Goal: Transaction & Acquisition: Purchase product/service

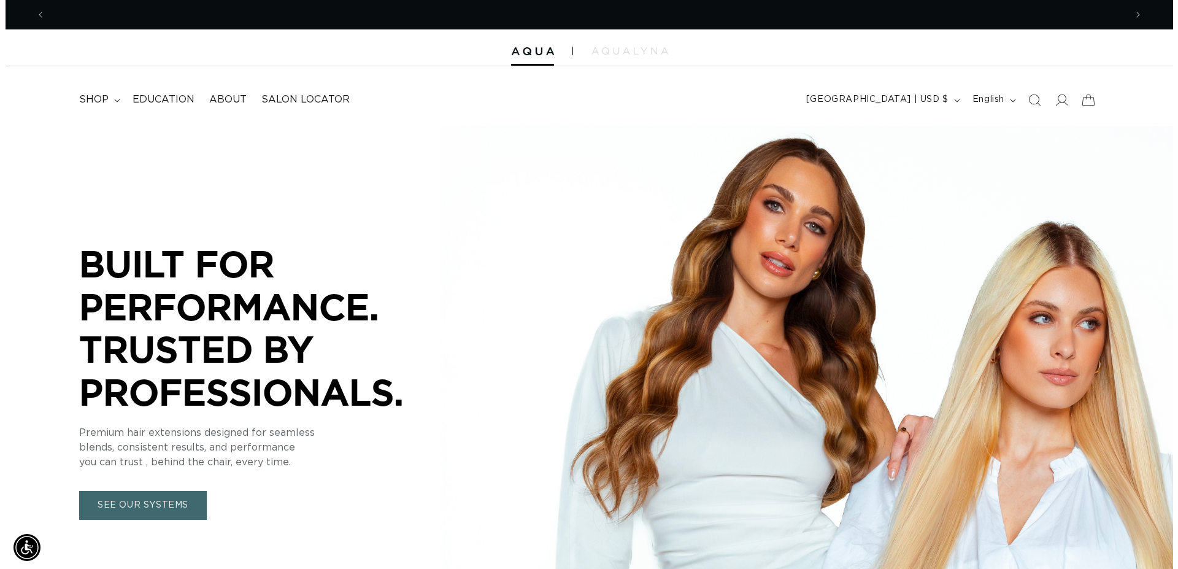
scroll to position [0, 2161]
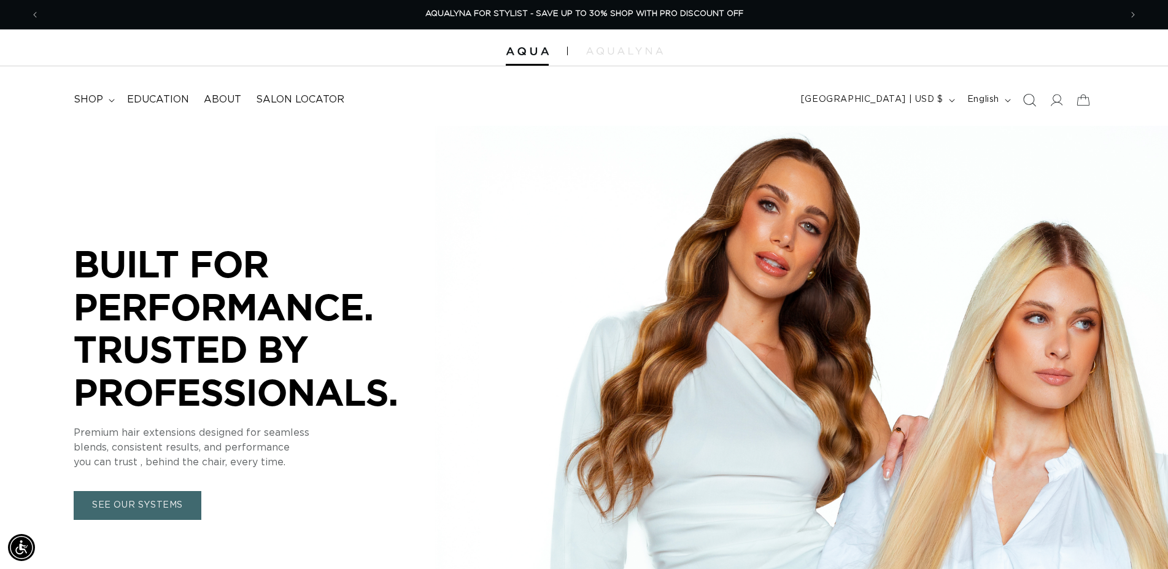
click at [1031, 101] on icon "Search" at bounding box center [1028, 99] width 13 height 13
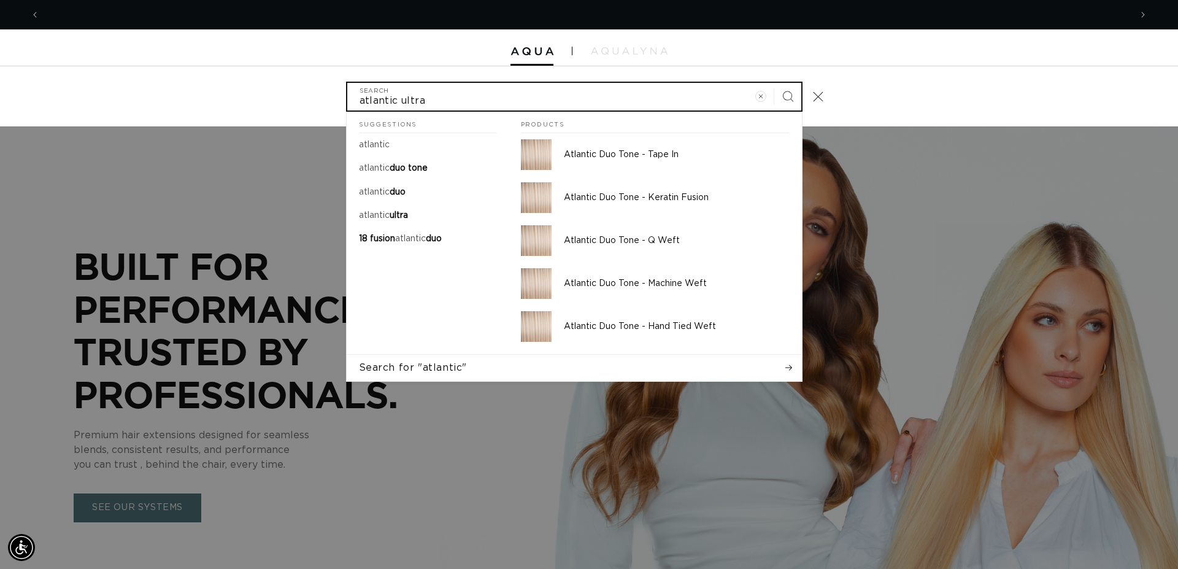
scroll to position [0, 1091]
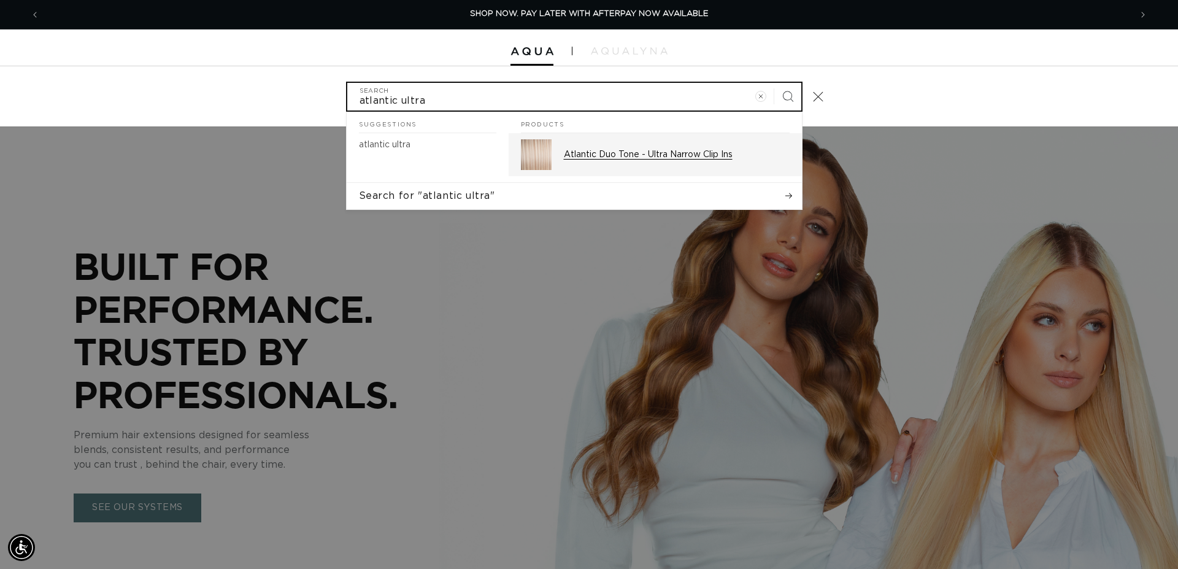
type input "atlantic ultra"
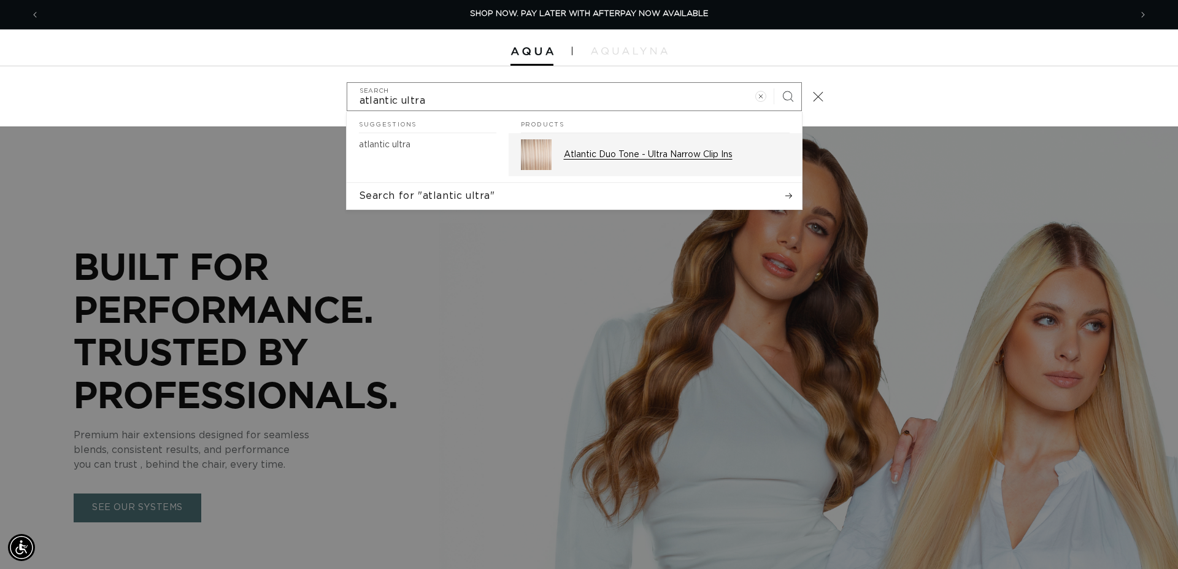
click at [662, 156] on p "Atlantic Duo Tone - Ultra Narrow Clip Ins" at bounding box center [677, 154] width 226 height 11
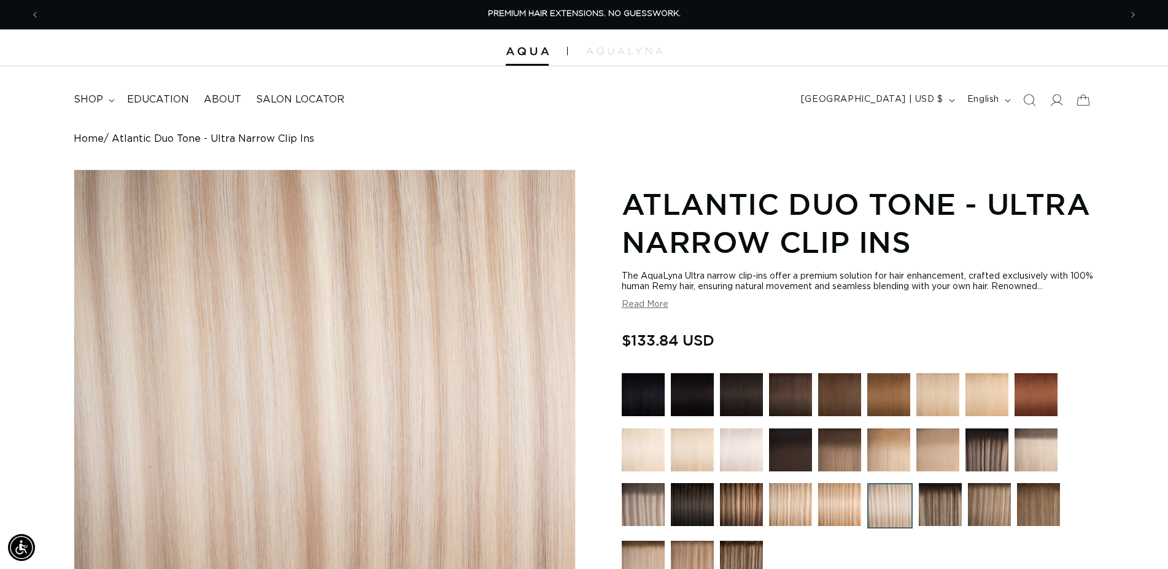
scroll to position [313, 0]
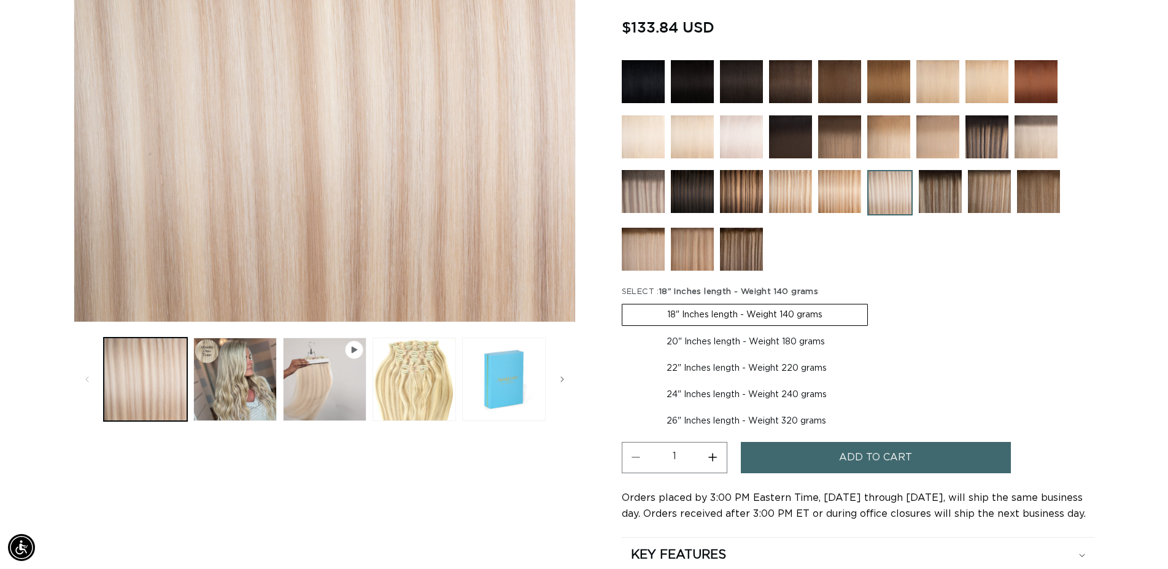
click at [733, 344] on label "20" Inches length - Weight 180 grams Variant sold out or unavailable" at bounding box center [746, 341] width 248 height 21
click at [874, 302] on input "20" Inches length - Weight 180 grams Variant sold out or unavailable" at bounding box center [874, 301] width 1 height 1
radio input "true"
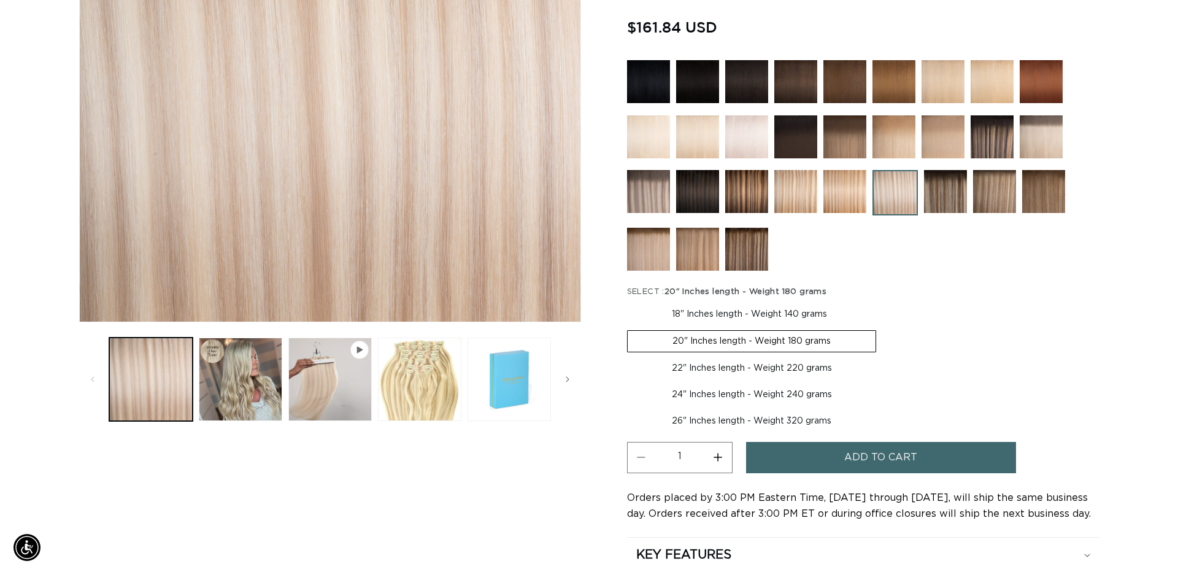
scroll to position [0, 1080]
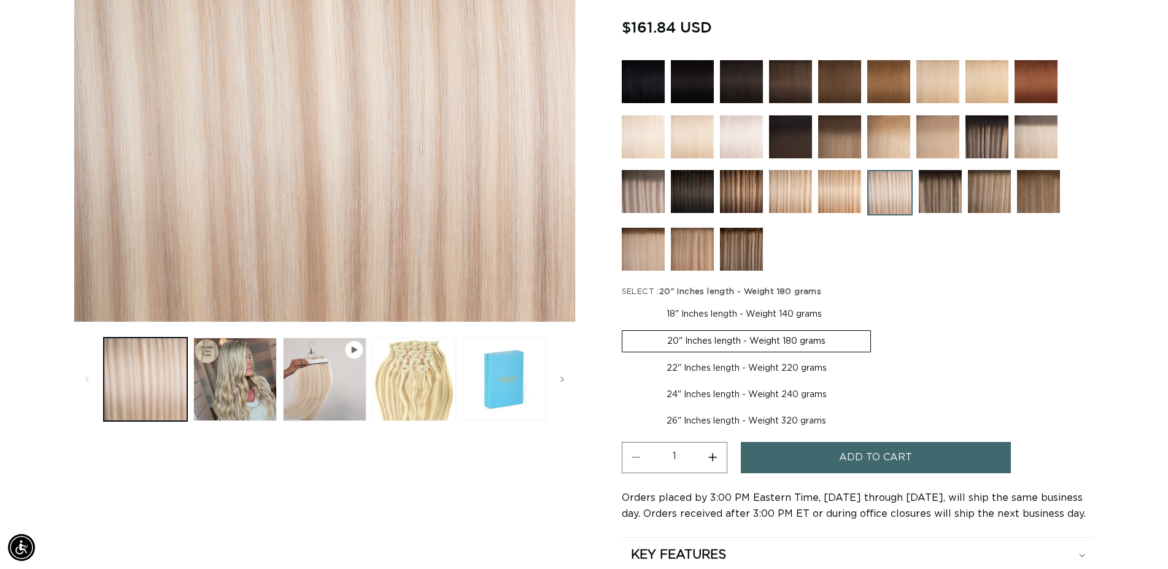
click at [849, 472] on div "Add to cart" at bounding box center [898, 461] width 314 height 39
click at [850, 464] on span "Add to cart" at bounding box center [875, 457] width 73 height 31
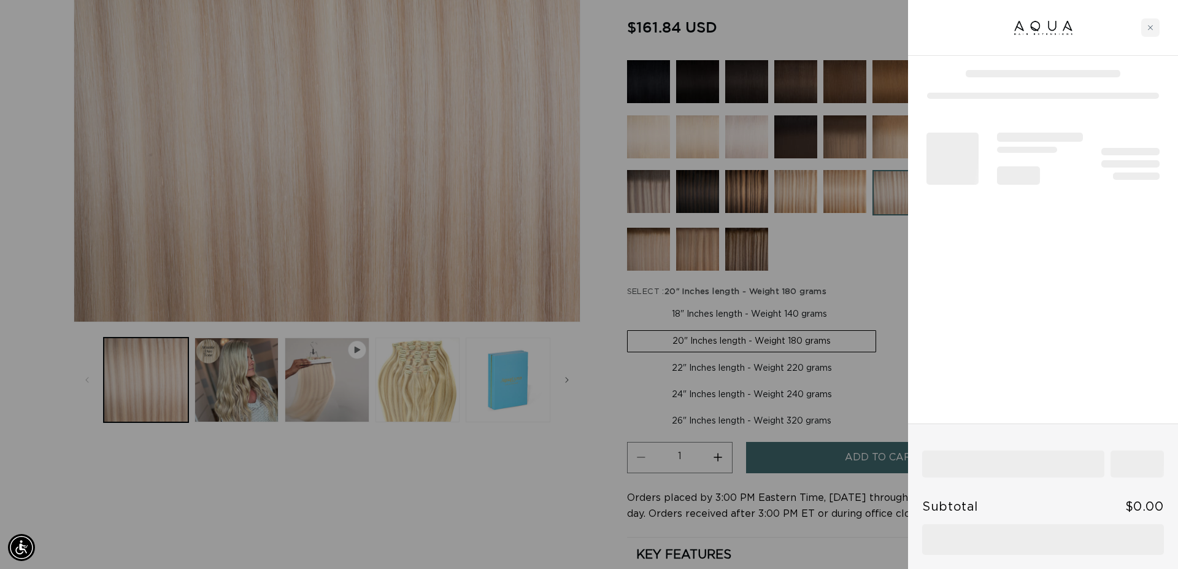
scroll to position [0, 2182]
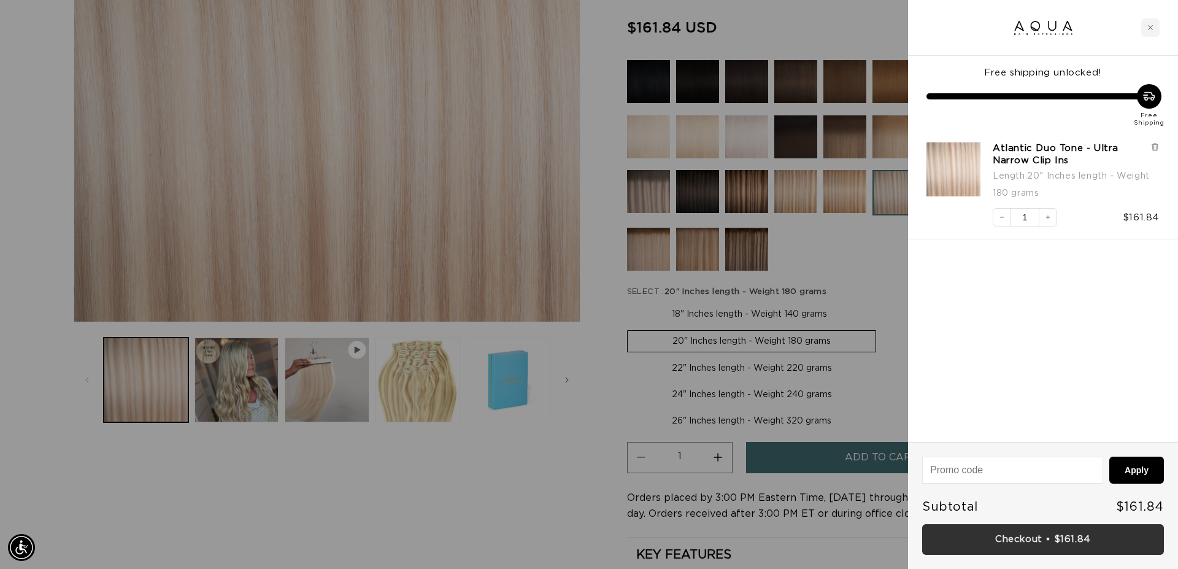
click at [1027, 533] on link "Checkout • $161.84" at bounding box center [1043, 539] width 242 height 31
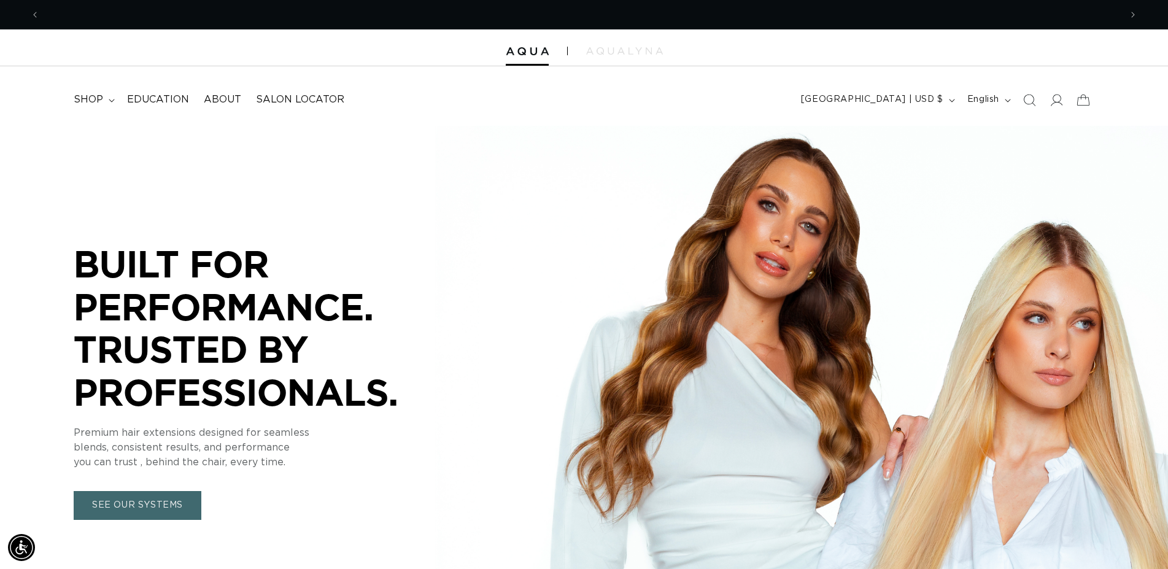
scroll to position [0, 1080]
click at [1026, 102] on icon "Search" at bounding box center [1028, 99] width 13 height 13
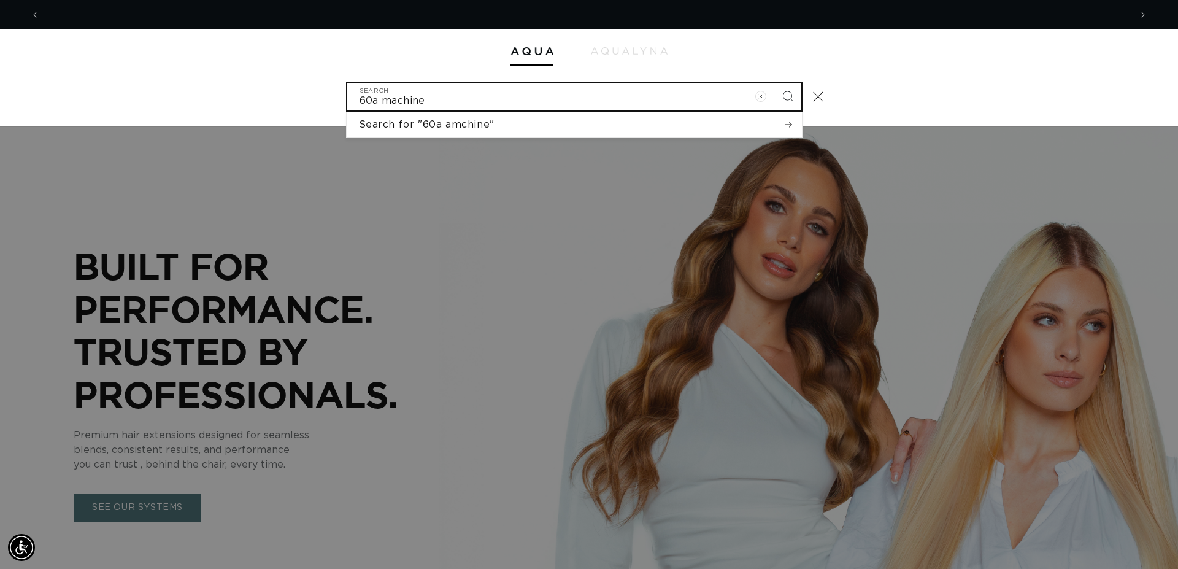
scroll to position [0, 2182]
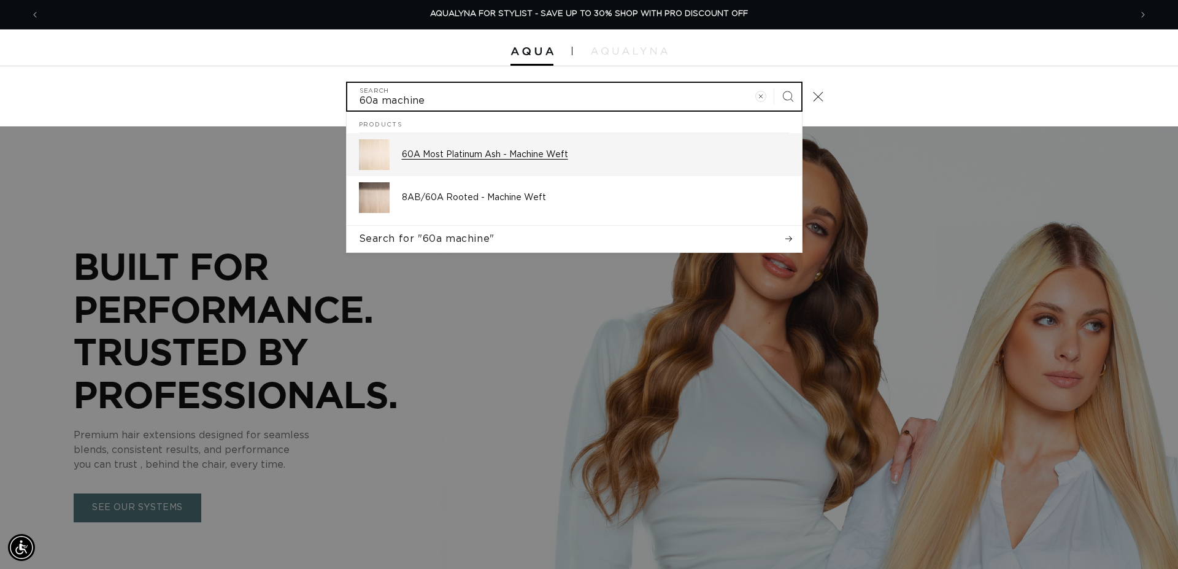
type input "60a machine"
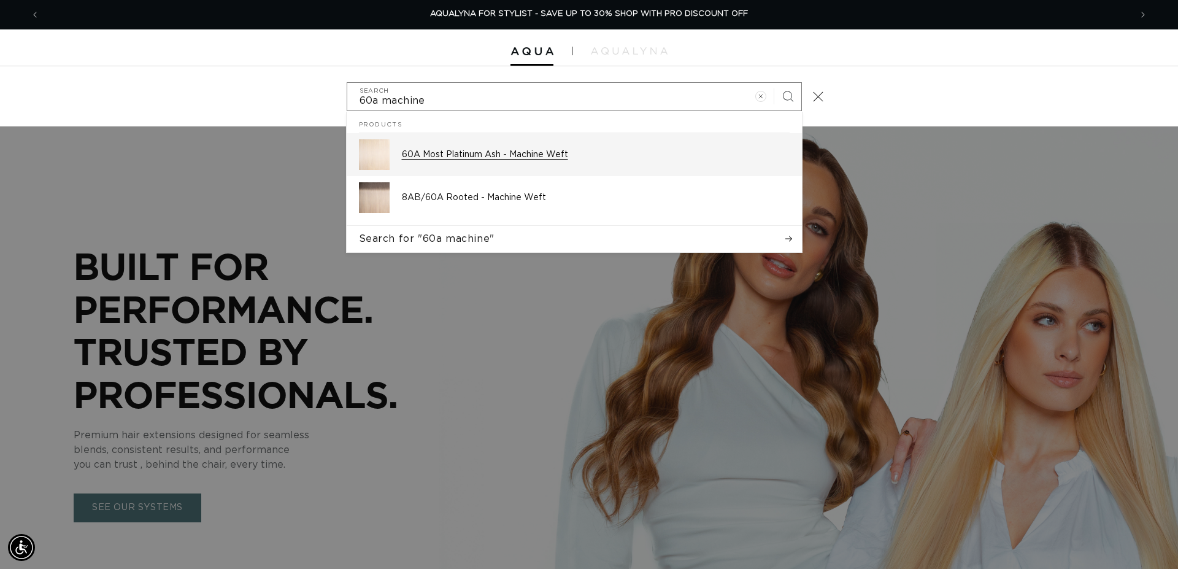
click at [498, 150] on p "60A Most Platinum Ash - Machine Weft" at bounding box center [596, 154] width 388 height 11
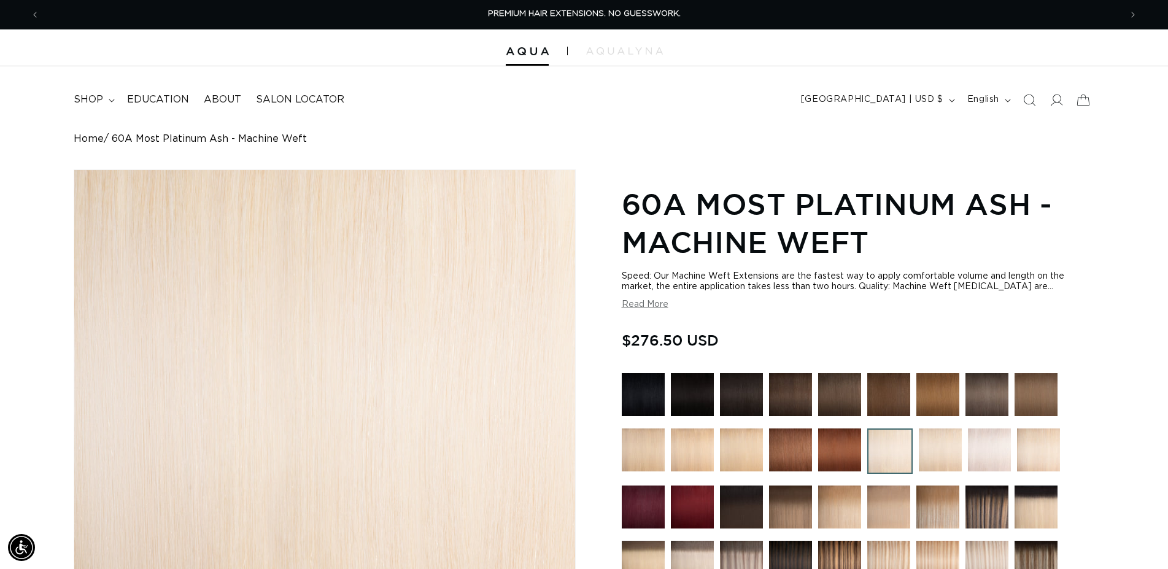
scroll to position [376, 0]
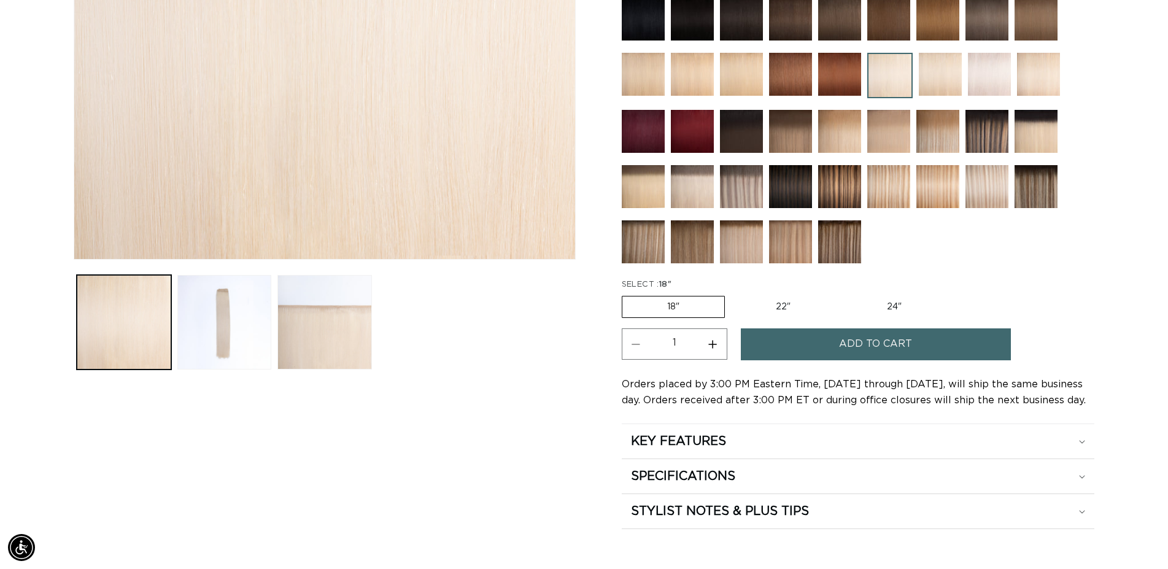
click at [773, 306] on label "22" Variant sold out or unavailable" at bounding box center [783, 306] width 104 height 21
click at [731, 294] on input "22" Variant sold out or unavailable" at bounding box center [731, 293] width 1 height 1
radio input "true"
click at [838, 341] on button "Add to cart" at bounding box center [876, 343] width 270 height 31
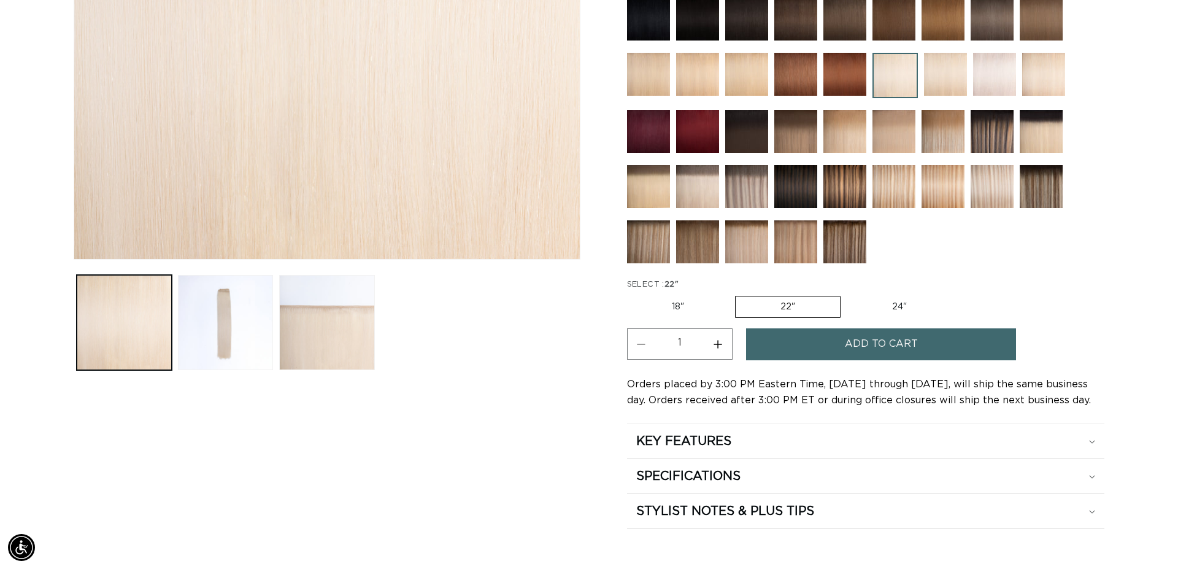
scroll to position [0, 1091]
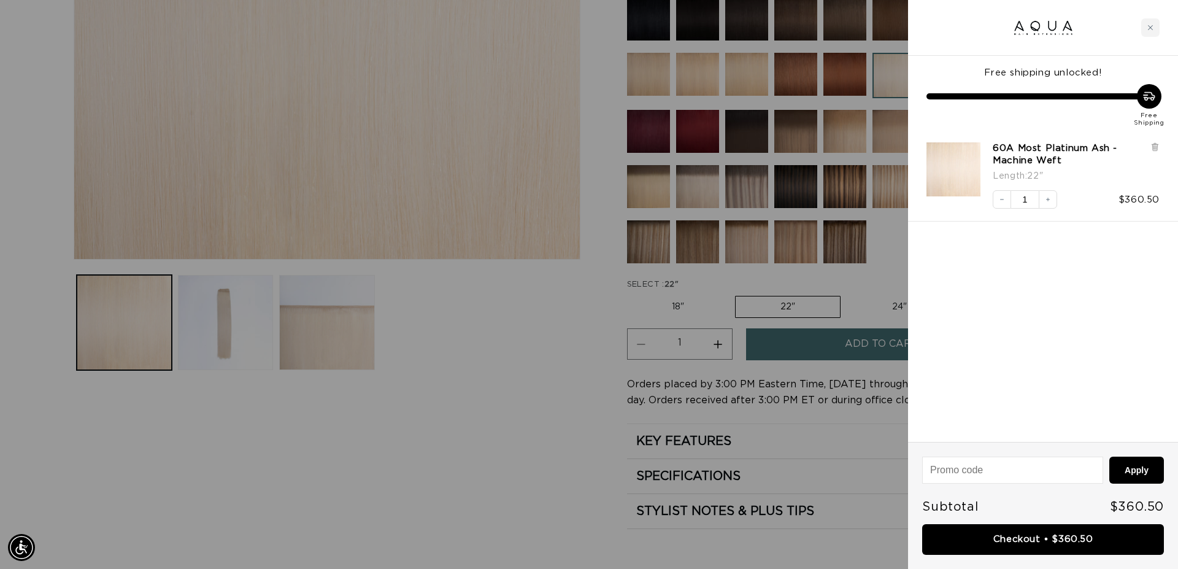
click at [1066, 537] on link "Checkout • $360.50" at bounding box center [1043, 539] width 242 height 31
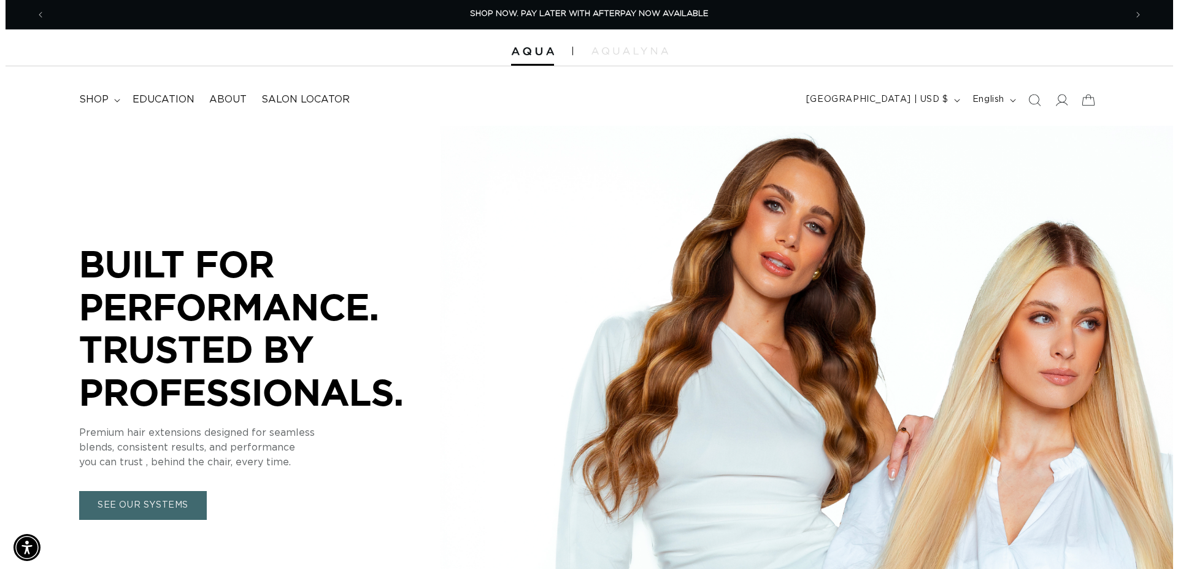
scroll to position [0, 2161]
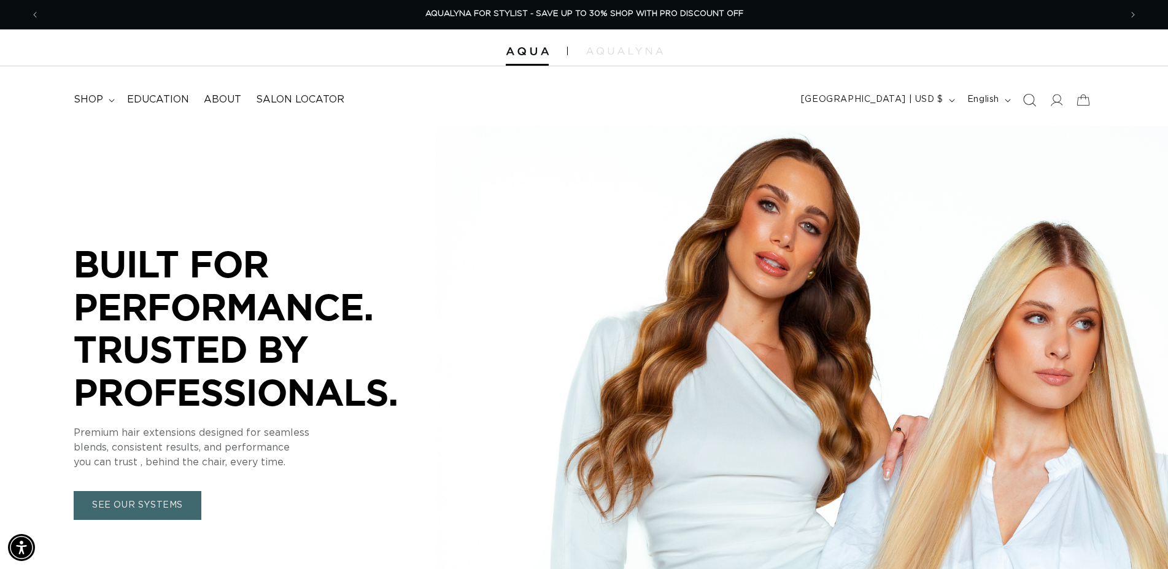
click at [1025, 100] on icon "Search" at bounding box center [1028, 99] width 13 height 13
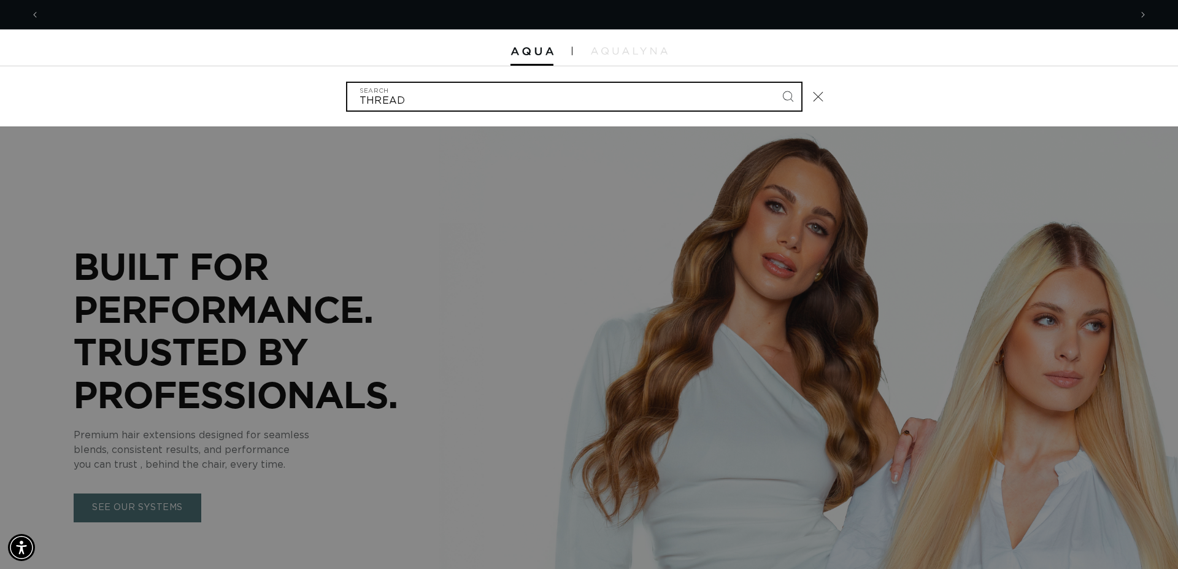
scroll to position [0, 0]
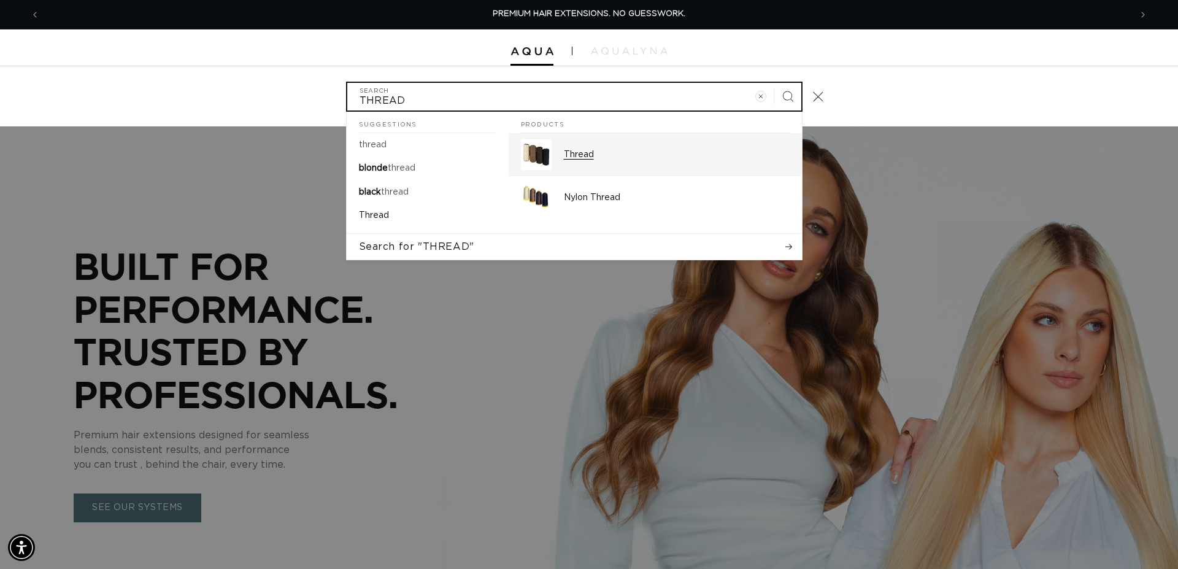
type input "THREAD"
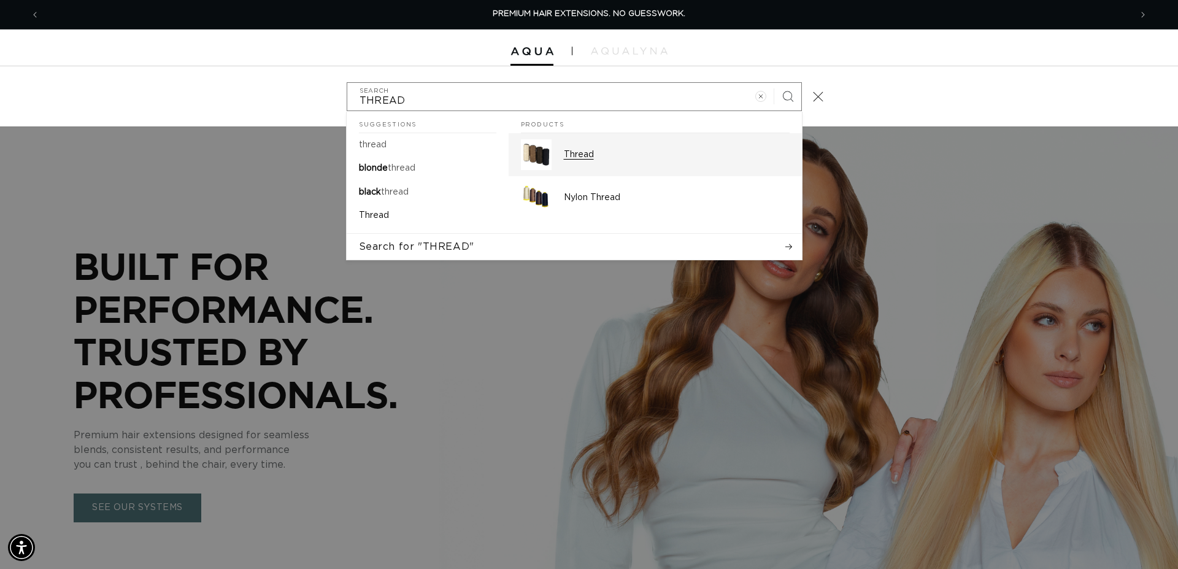
click at [632, 156] on p "Thread" at bounding box center [677, 154] width 226 height 11
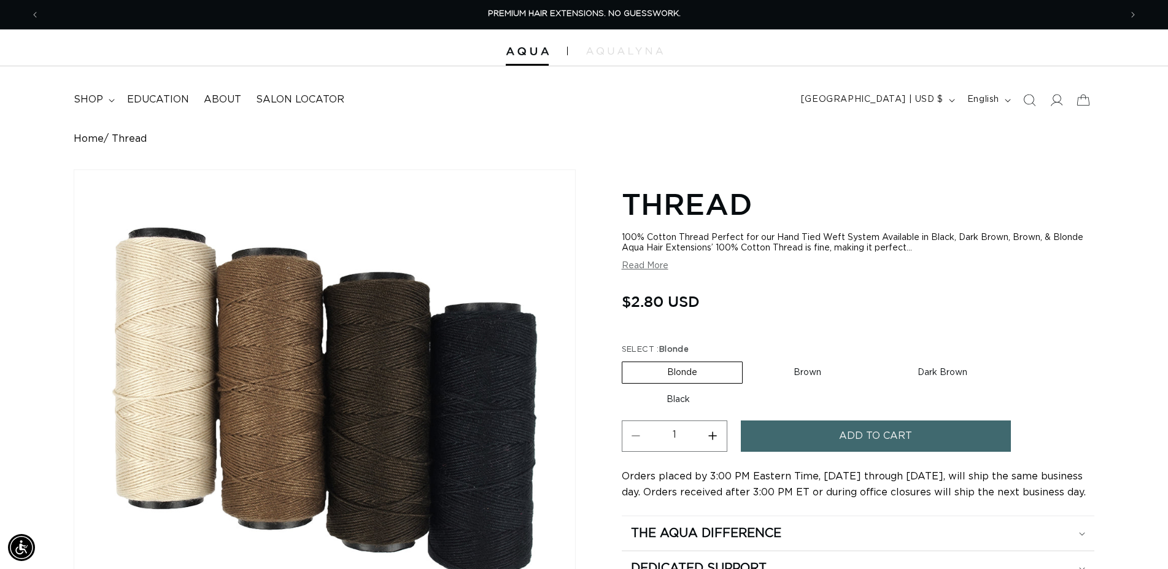
click at [806, 372] on label "Brown Variant sold out or unavailable" at bounding box center [807, 372] width 117 height 21
click at [749, 360] on input "Brown Variant sold out or unavailable" at bounding box center [749, 359] width 1 height 1
radio input "true"
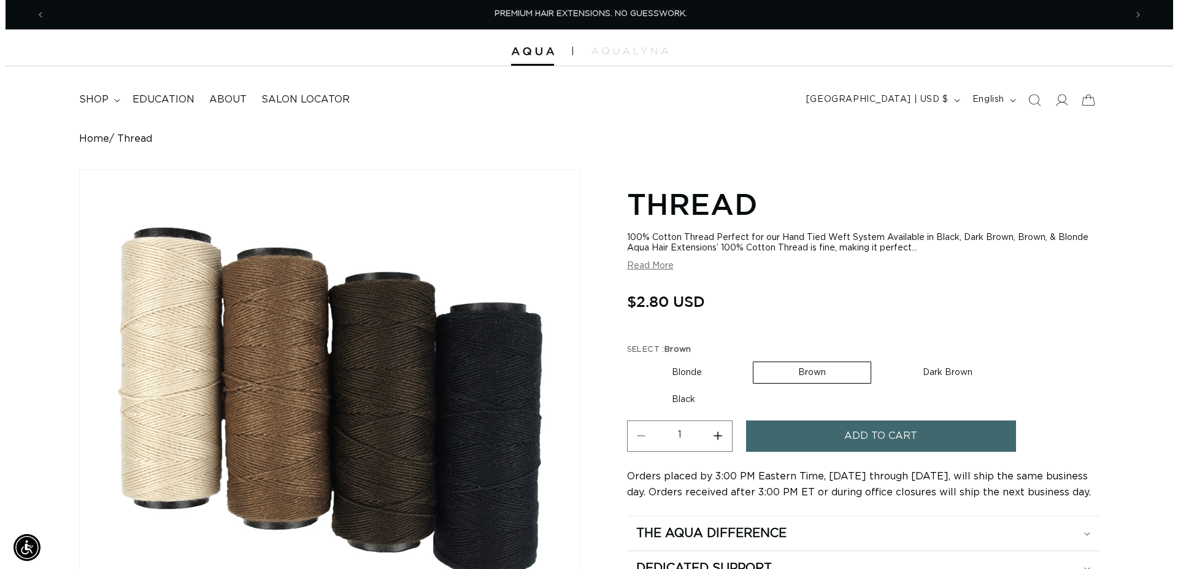
scroll to position [0, 1080]
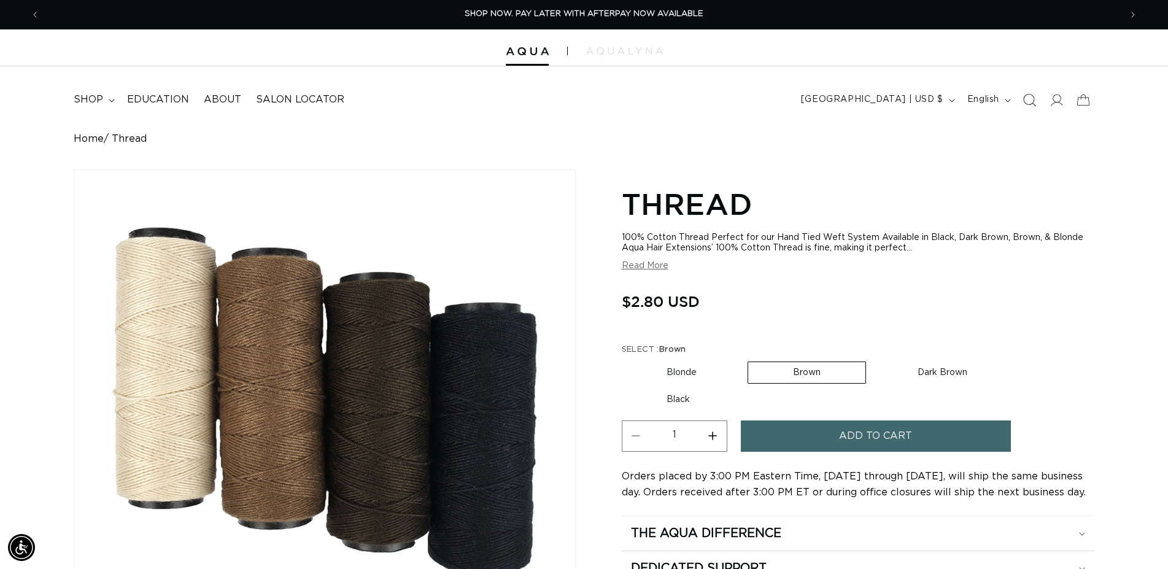
click at [1035, 101] on icon "Search" at bounding box center [1028, 99] width 13 height 13
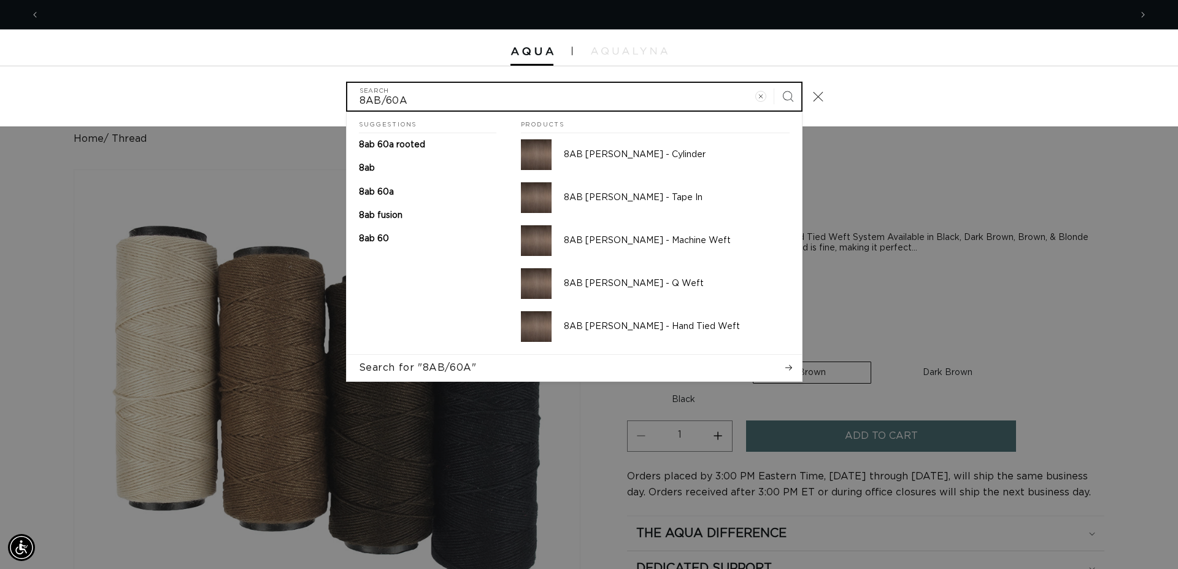
scroll to position [0, 0]
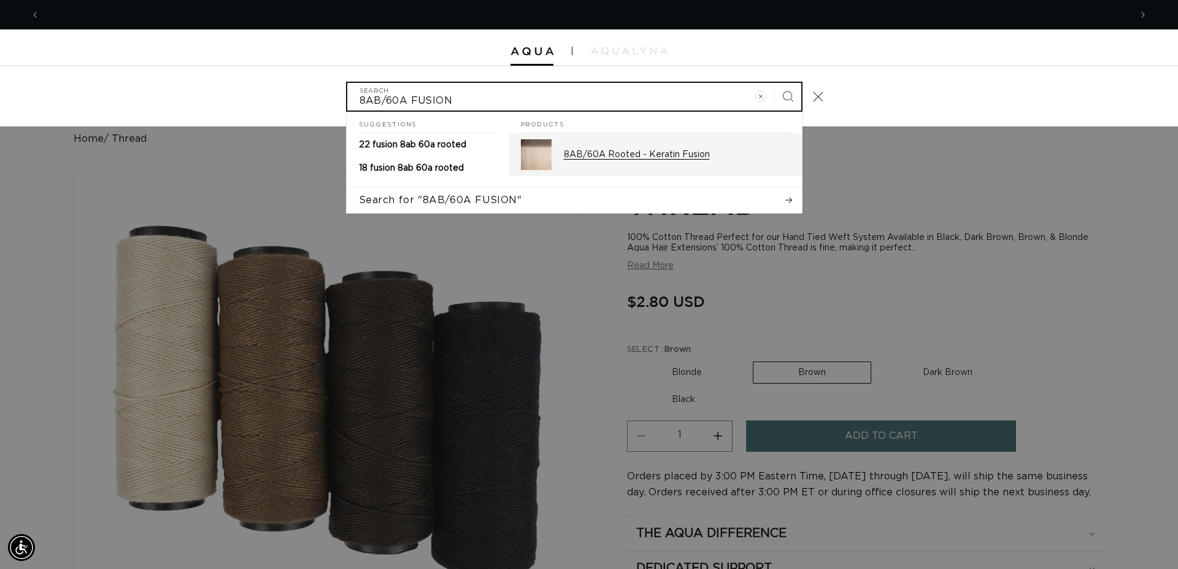
type input "8AB/60A FUSION"
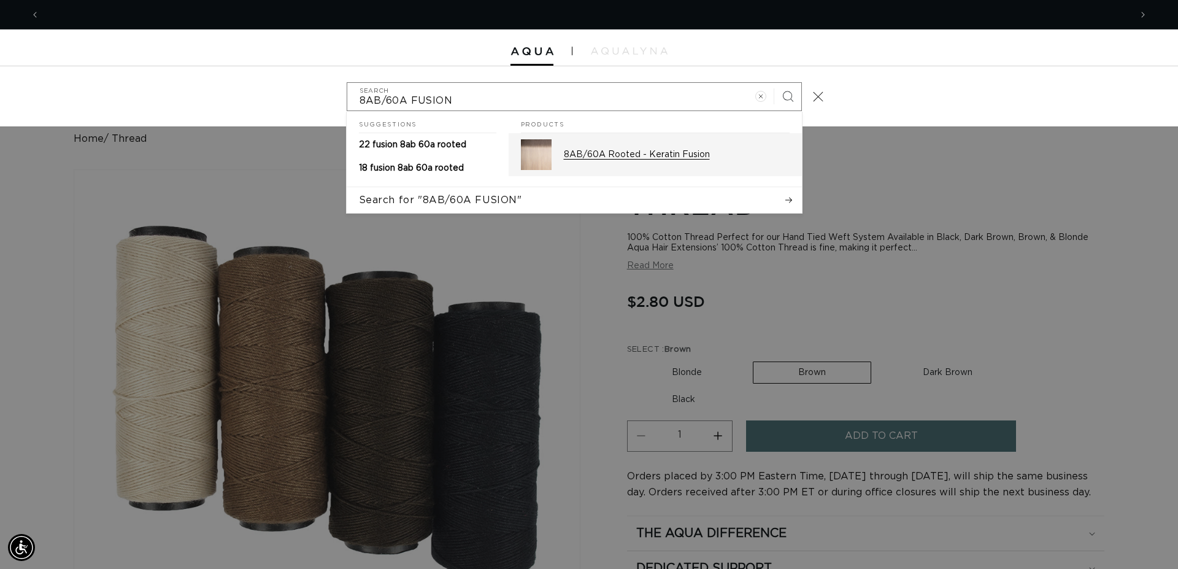
scroll to position [0, 1091]
click at [686, 154] on p "8AB/60A Rooted - Keratin Fusion" at bounding box center [677, 154] width 226 height 11
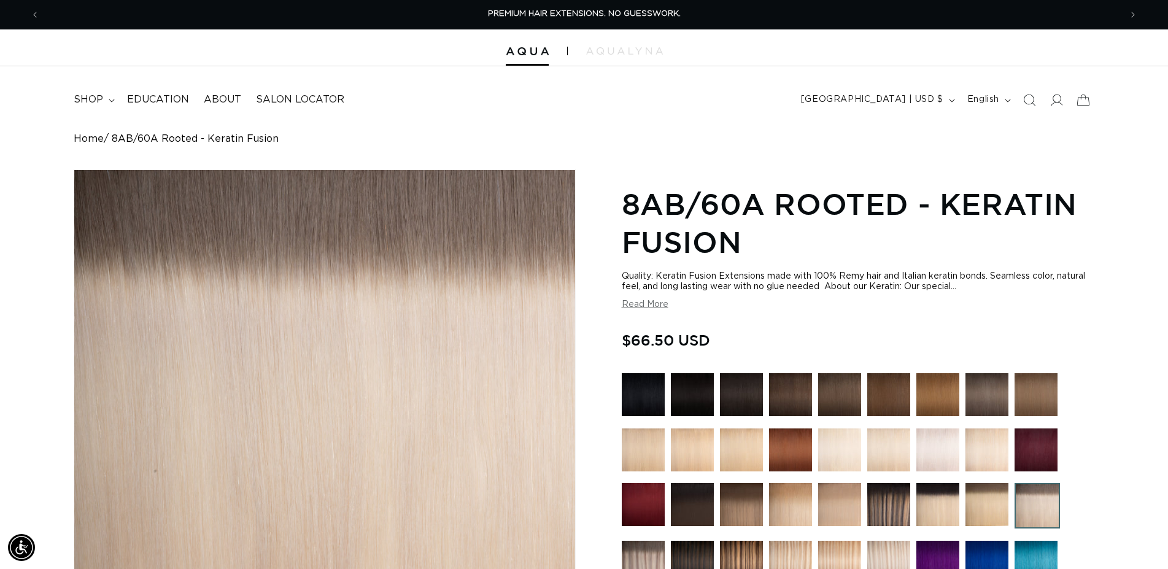
scroll to position [313, 0]
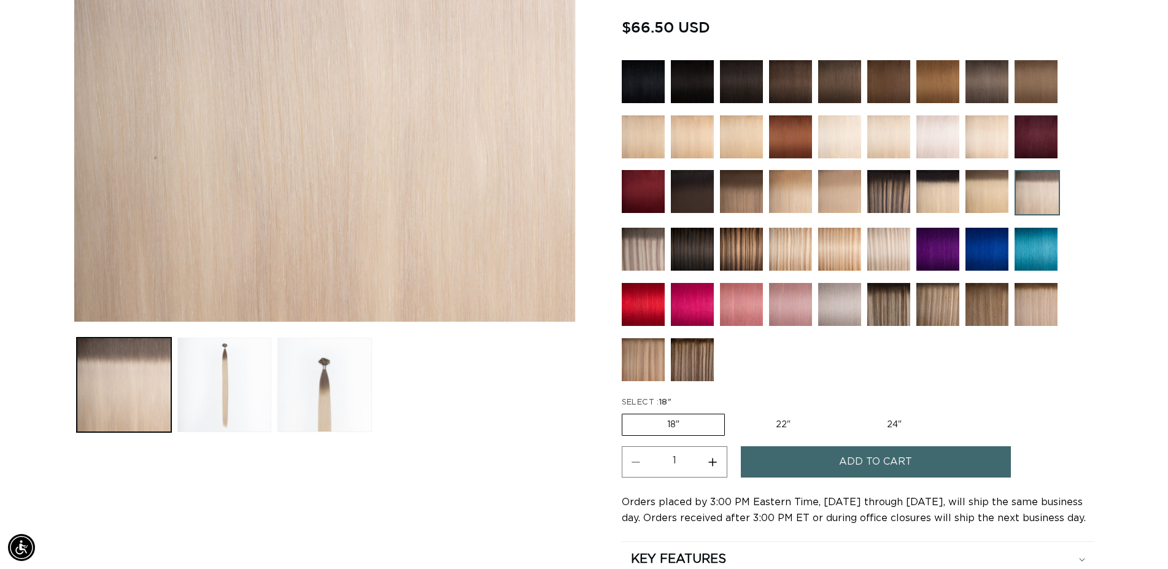
click at [710, 458] on button "Increase quantity for 8AB/60A Rooted - Keratin Fusion" at bounding box center [713, 461] width 28 height 31
type input "3"
click at [804, 460] on button "Add to cart" at bounding box center [876, 461] width 270 height 31
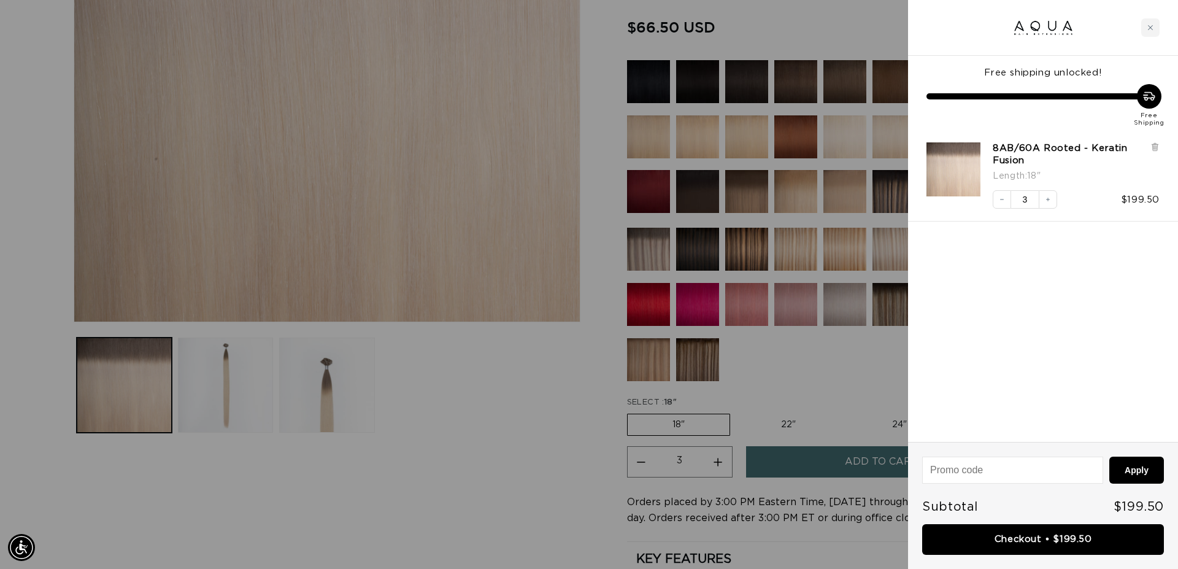
click at [526, 452] on div at bounding box center [589, 284] width 1178 height 569
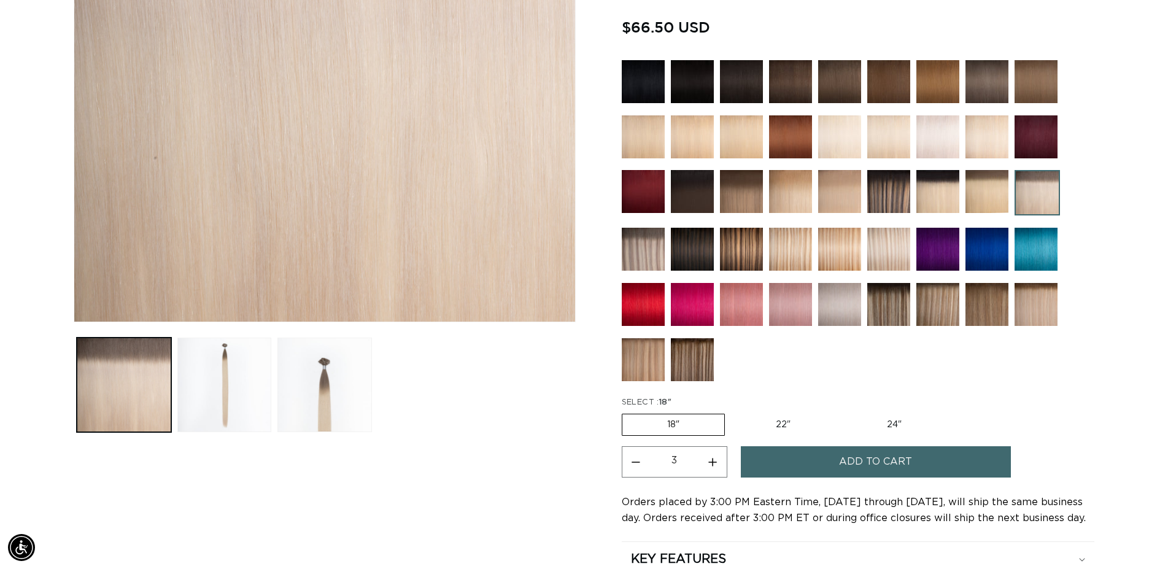
scroll to position [0, 1080]
click at [643, 258] on img at bounding box center [643, 249] width 43 height 43
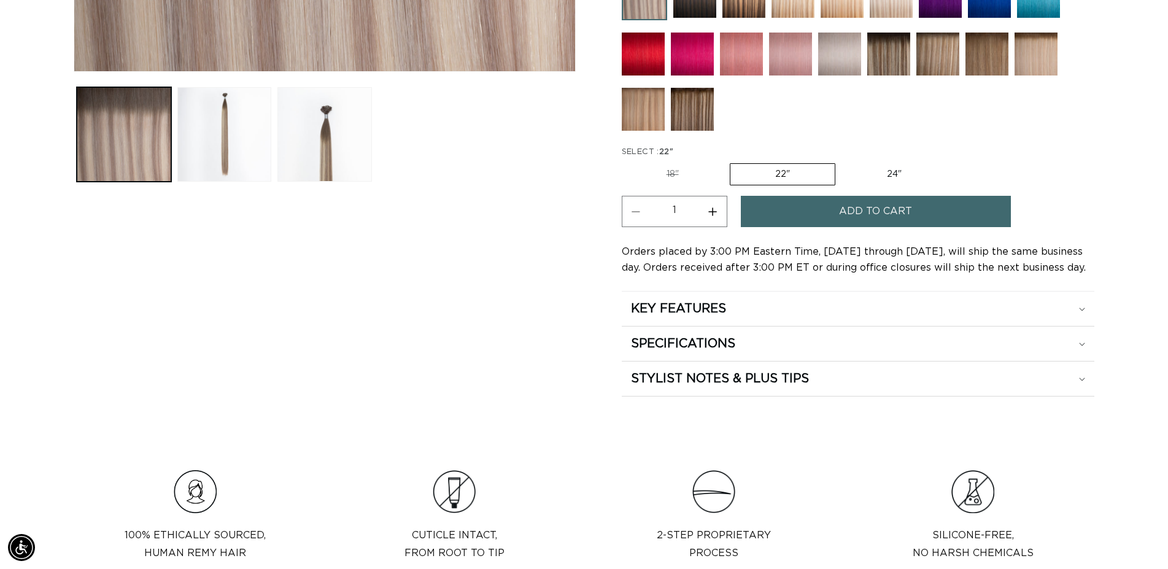
scroll to position [0, 1080]
click at [660, 166] on label "18" Variant sold out or unavailable" at bounding box center [673, 174] width 102 height 21
click at [625, 161] on input "18" Variant sold out or unavailable" at bounding box center [625, 161] width 1 height 1
radio input "true"
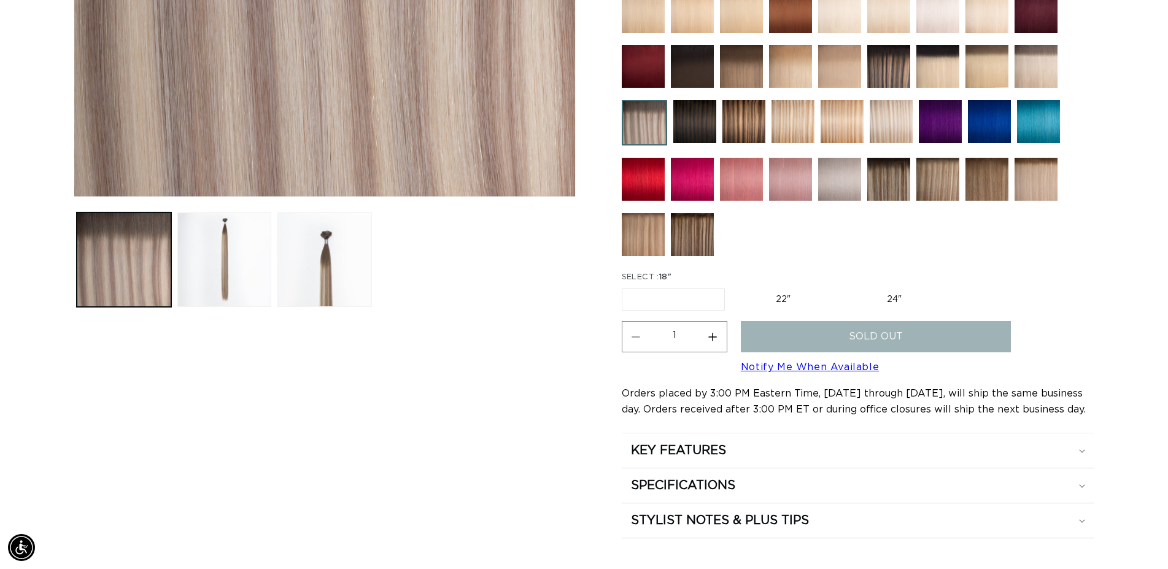
click at [938, 178] on img at bounding box center [937, 179] width 43 height 43
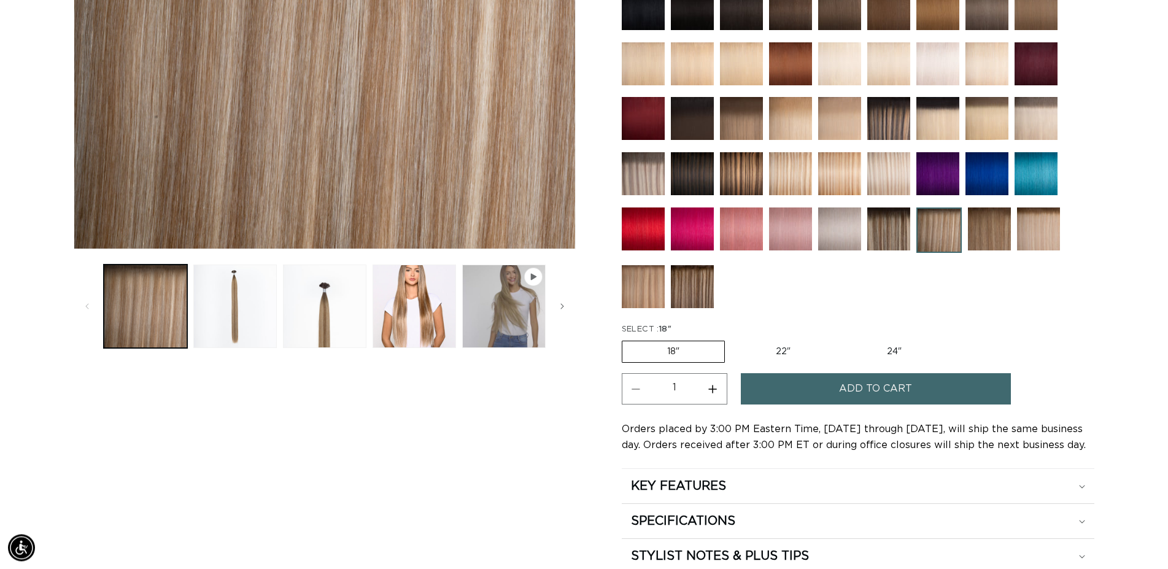
scroll to position [376, 0]
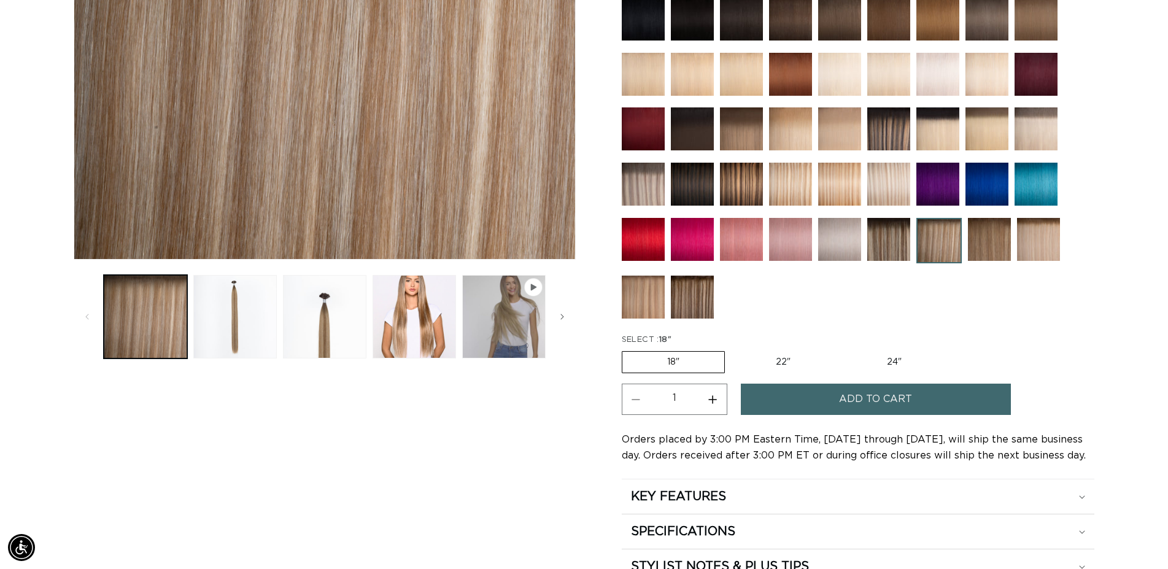
click at [720, 395] on button "Increase quantity for [PERSON_NAME] Tap - Keratin Fusion" at bounding box center [713, 398] width 28 height 31
type input "2"
click at [822, 396] on button "Add to cart" at bounding box center [876, 398] width 270 height 31
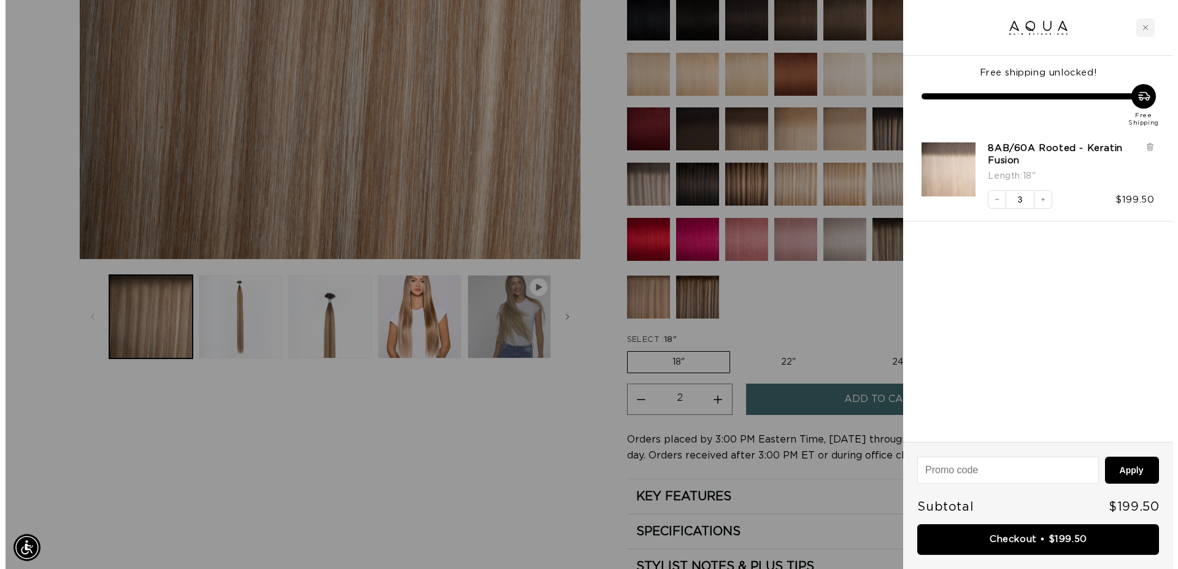
scroll to position [0, 1091]
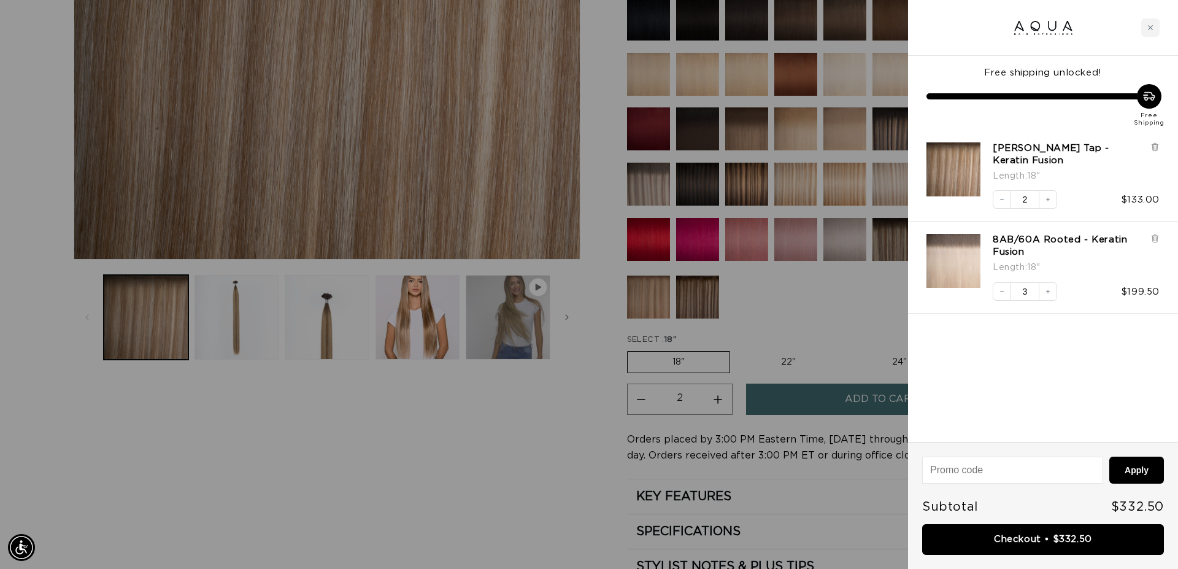
click at [809, 322] on div at bounding box center [589, 284] width 1178 height 569
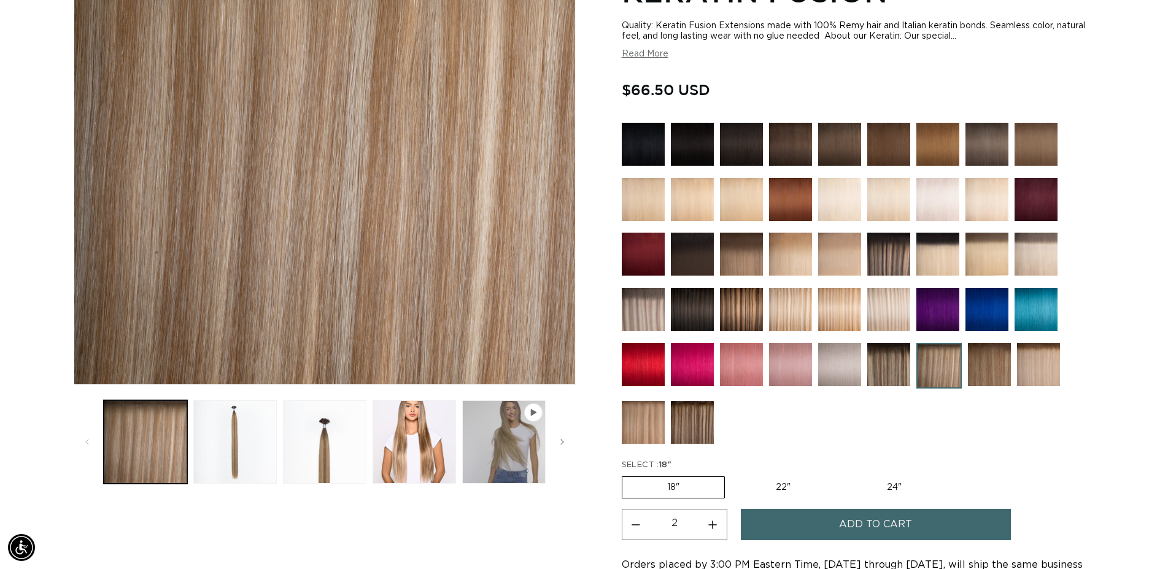
scroll to position [0, 1080]
click at [693, 307] on img at bounding box center [692, 309] width 43 height 43
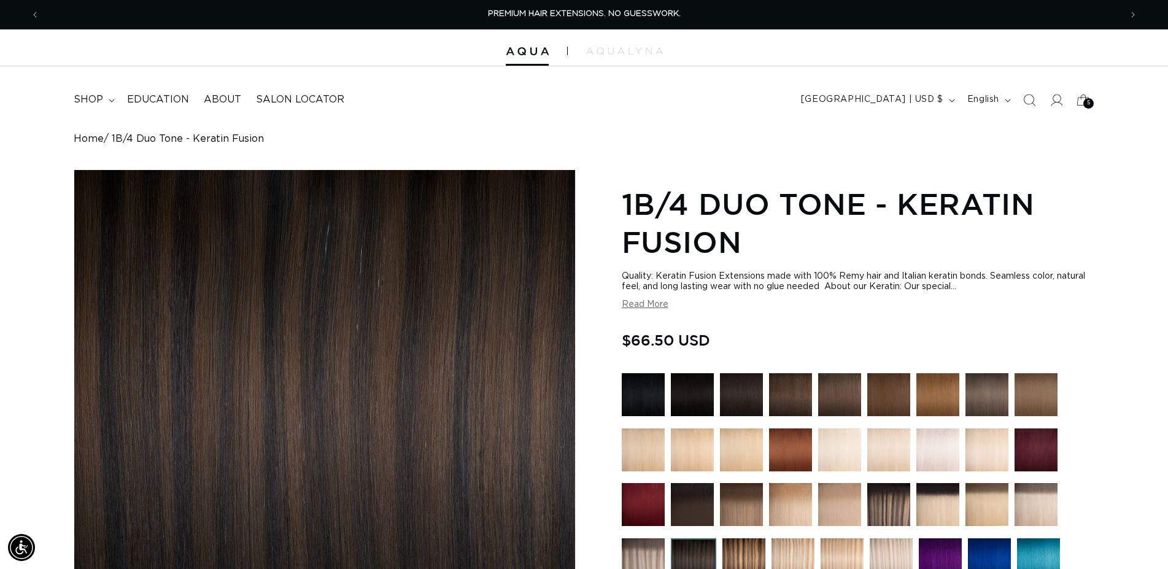
scroll to position [313, 0]
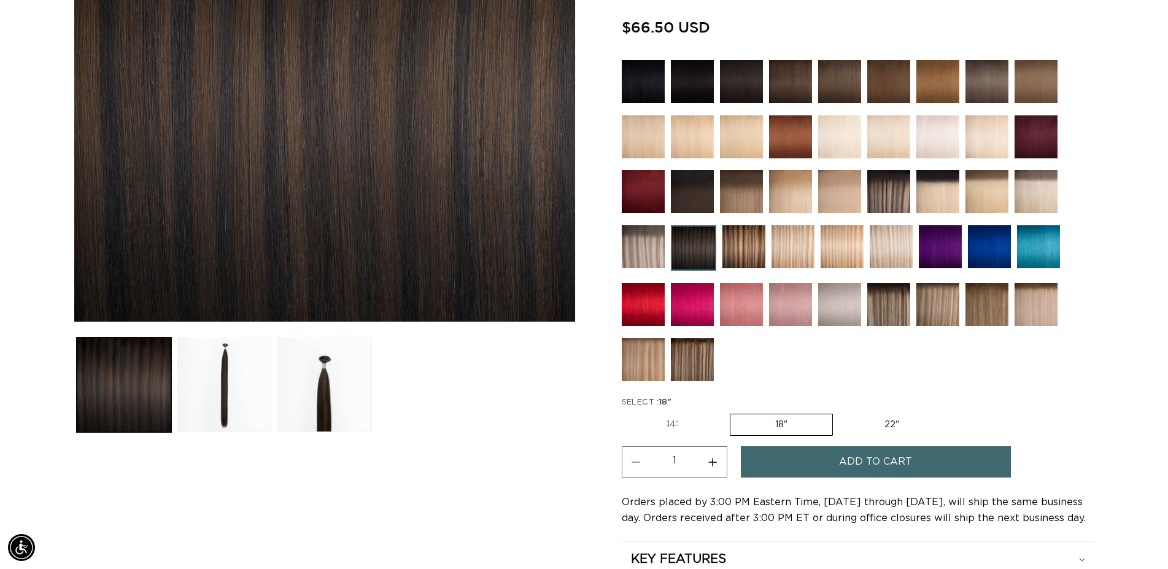
click at [834, 456] on button "Add to cart" at bounding box center [876, 461] width 270 height 31
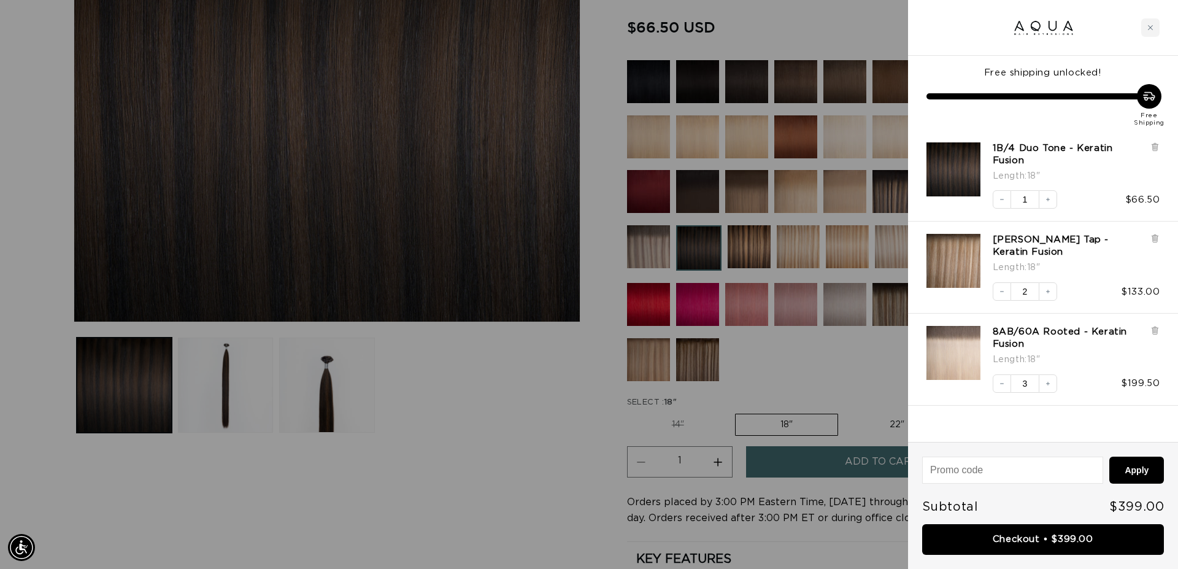
scroll to position [0, 2182]
click at [1156, 329] on icon at bounding box center [1154, 331] width 5 height 6
click at [1156, 241] on icon at bounding box center [1154, 238] width 2 height 6
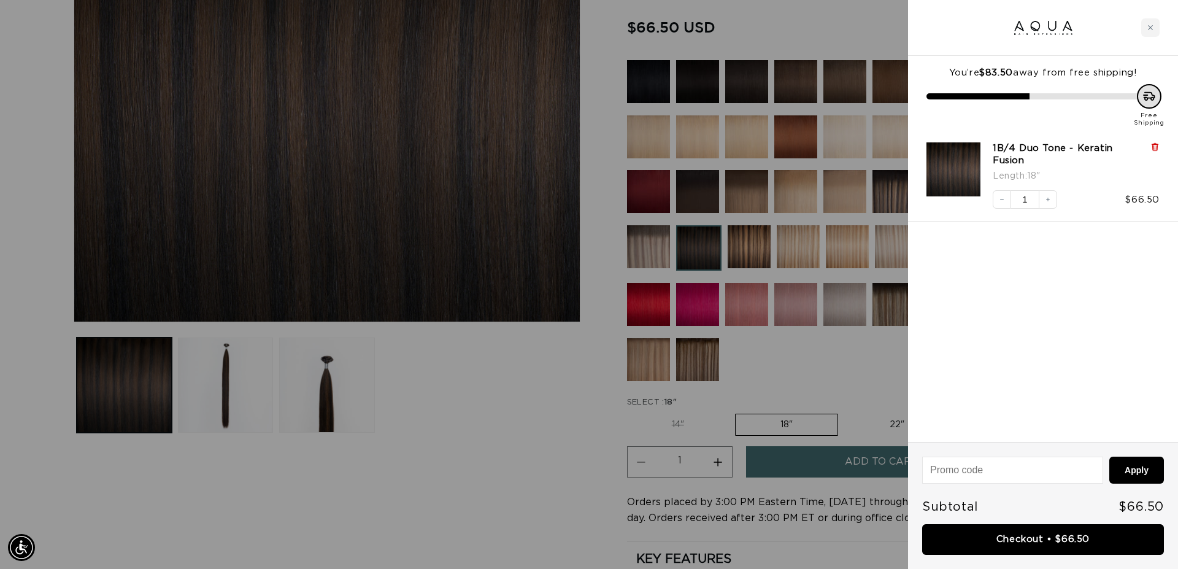
click at [1154, 147] on icon at bounding box center [1154, 147] width 5 height 6
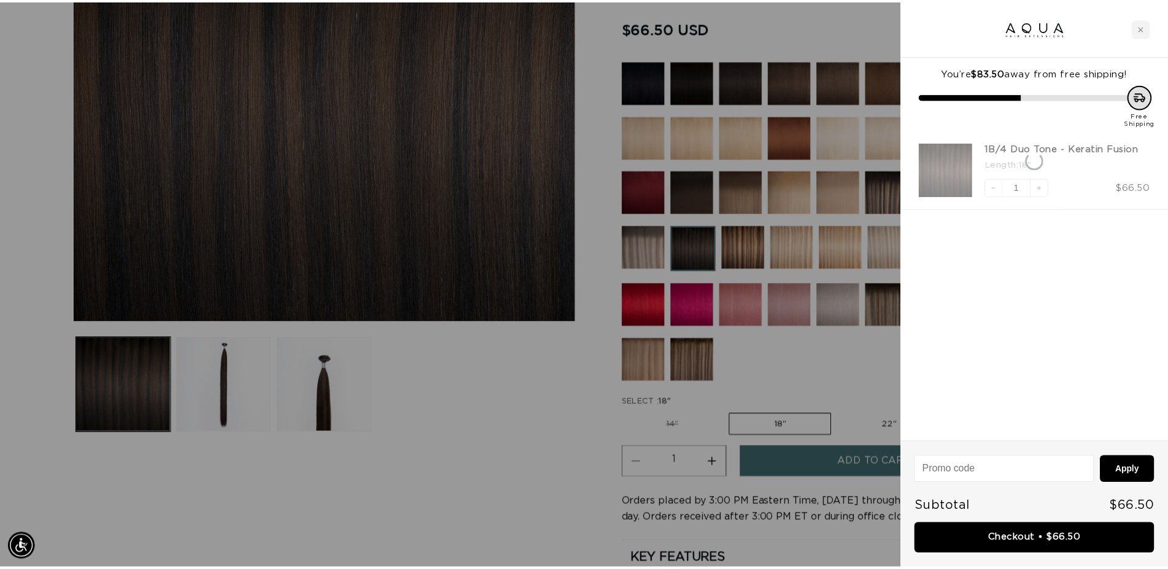
scroll to position [0, 1091]
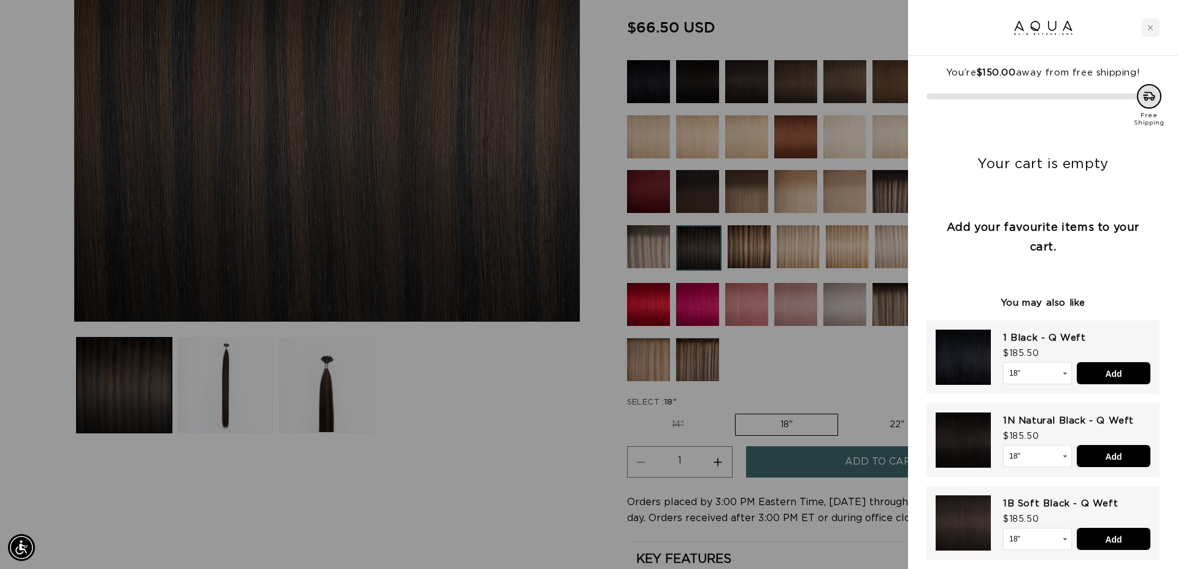
click at [489, 463] on div at bounding box center [589, 284] width 1178 height 569
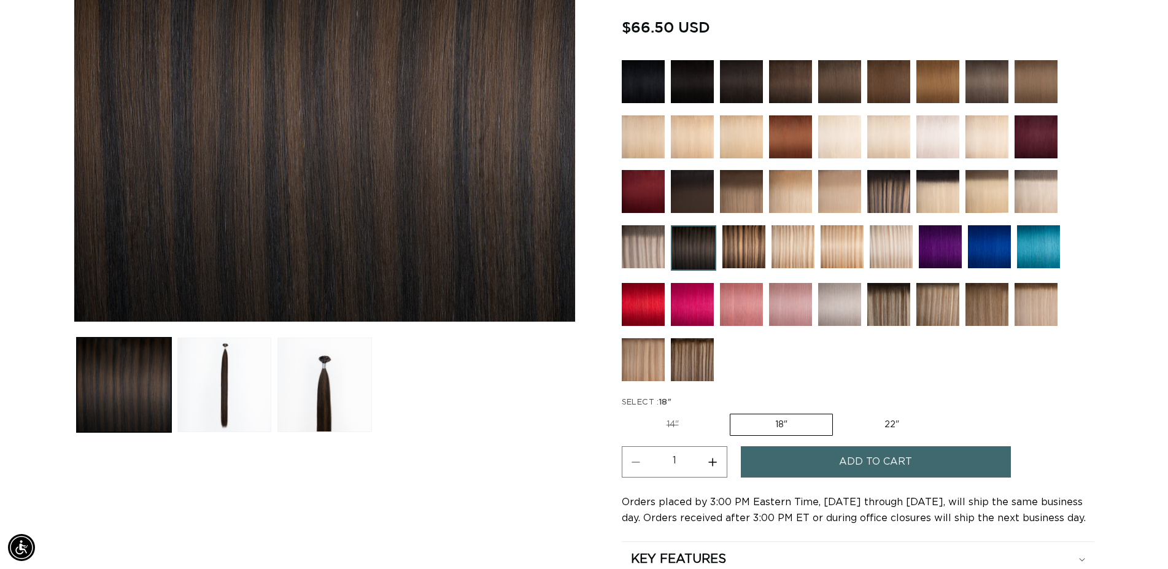
scroll to position [0, 2161]
